Goal: Transaction & Acquisition: Subscribe to service/newsletter

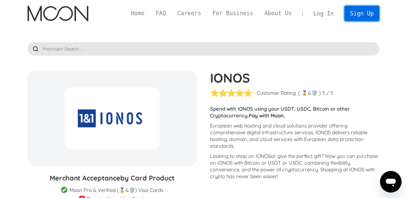
click at [362, 13] on link "Sign Up" at bounding box center [362, 13] width 35 height 15
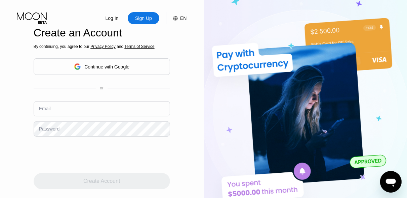
click at [92, 108] on input "text" at bounding box center [102, 108] width 137 height 15
paste input "[EMAIL_ADDRESS][DOMAIN_NAME]"
type input "[EMAIL_ADDRESS][DOMAIN_NAME]"
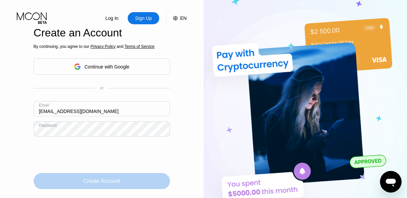
click at [108, 180] on div "Create Account" at bounding box center [101, 180] width 37 height 7
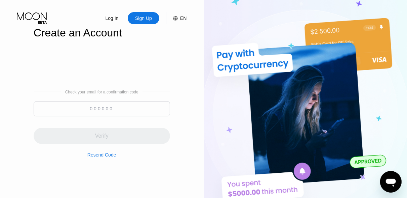
click at [62, 111] on input at bounding box center [102, 108] width 137 height 15
paste input "298507"
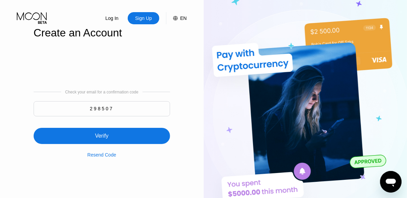
type input "298507"
click at [82, 140] on div "Verify" at bounding box center [102, 136] width 137 height 16
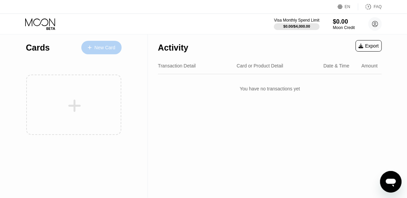
click at [106, 49] on div "New Card" at bounding box center [105, 48] width 21 height 6
